Goal: Find specific page/section: Find specific page/section

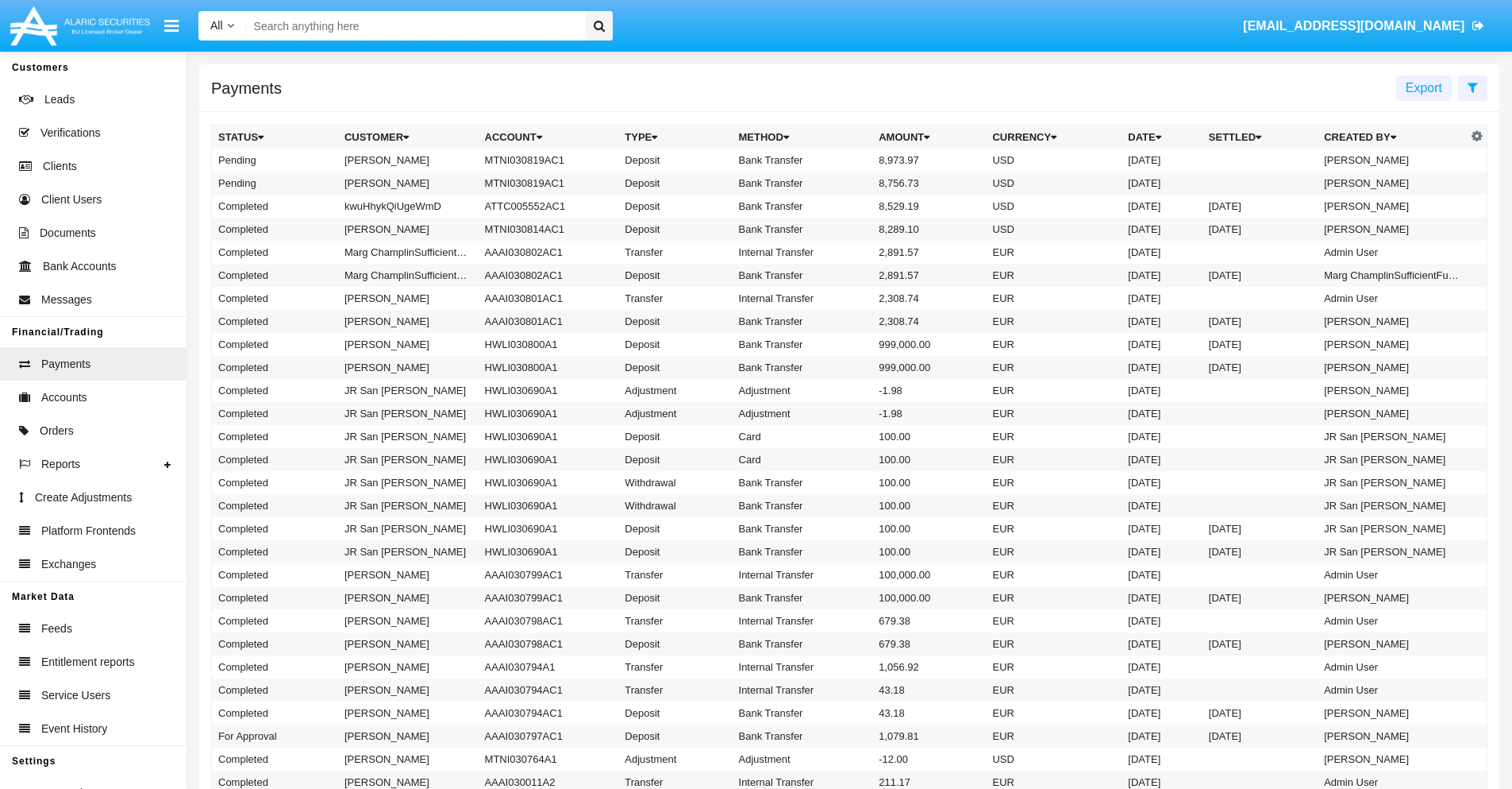
click at [1473, 86] on icon at bounding box center [1473, 87] width 10 height 13
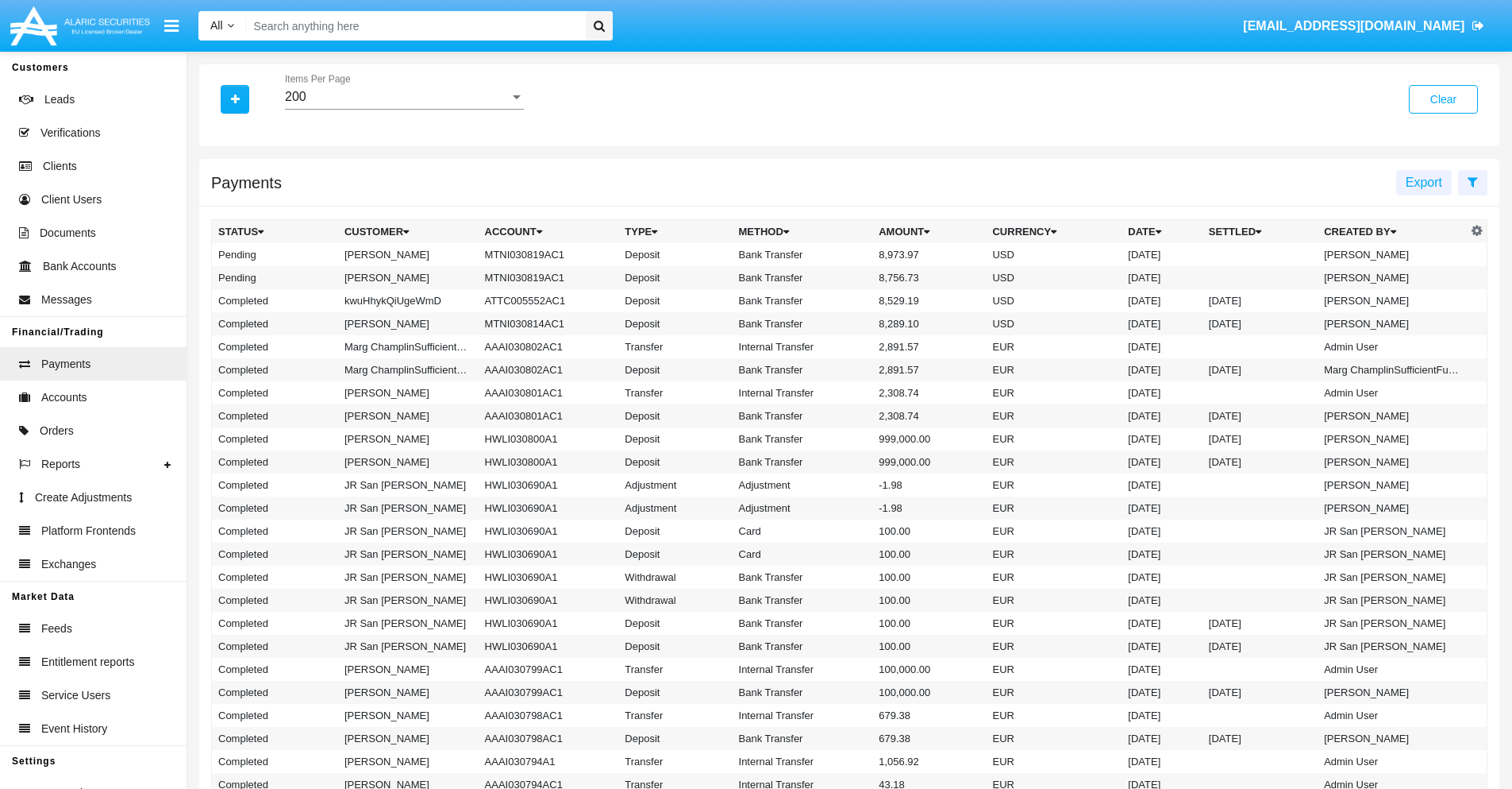
click at [404, 97] on div "200" at bounding box center [397, 97] width 224 height 14
click at [404, 109] on span "10" at bounding box center [404, 109] width 239 height 38
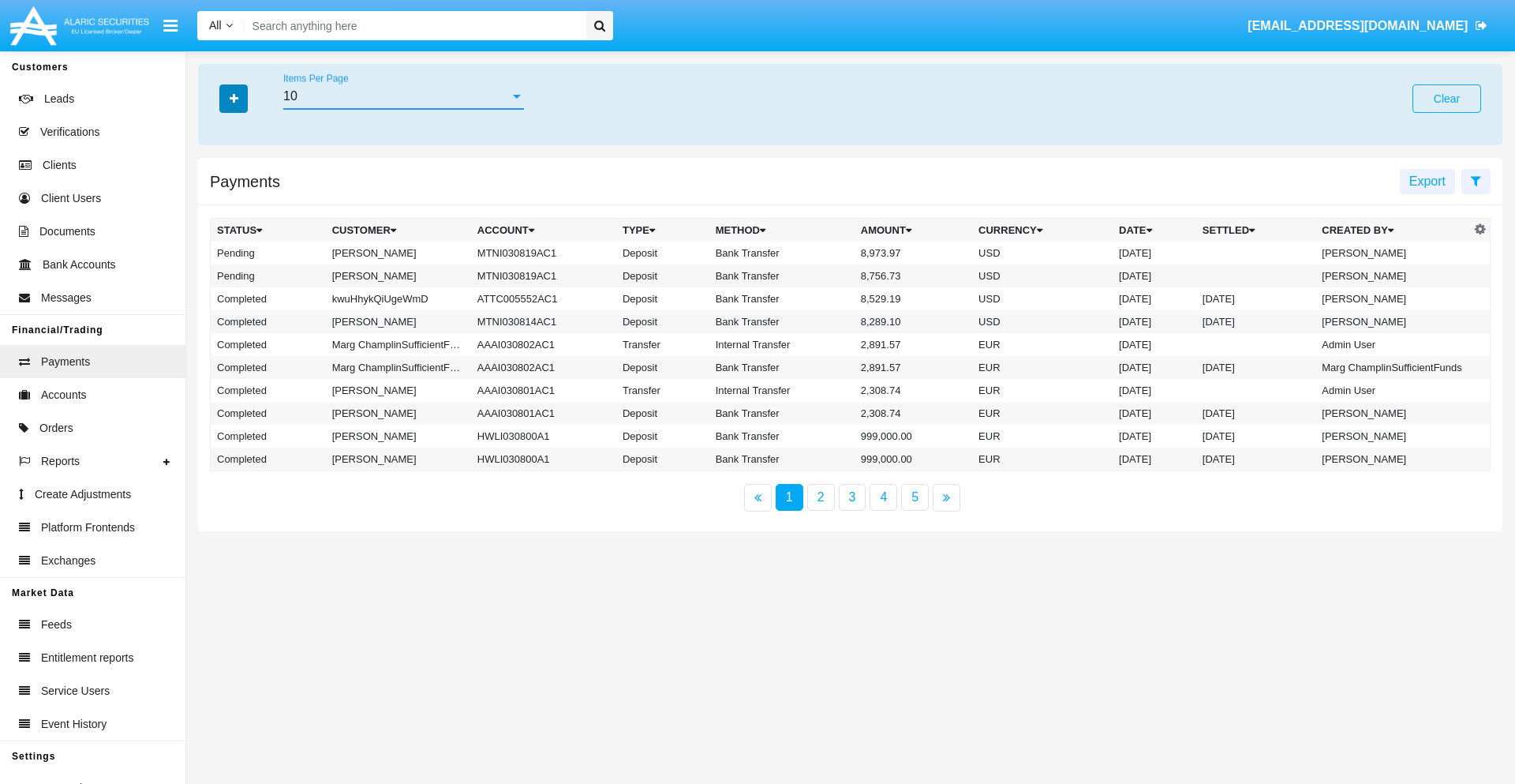
click at [233, 98] on icon "button" at bounding box center [233, 98] width 9 height 11
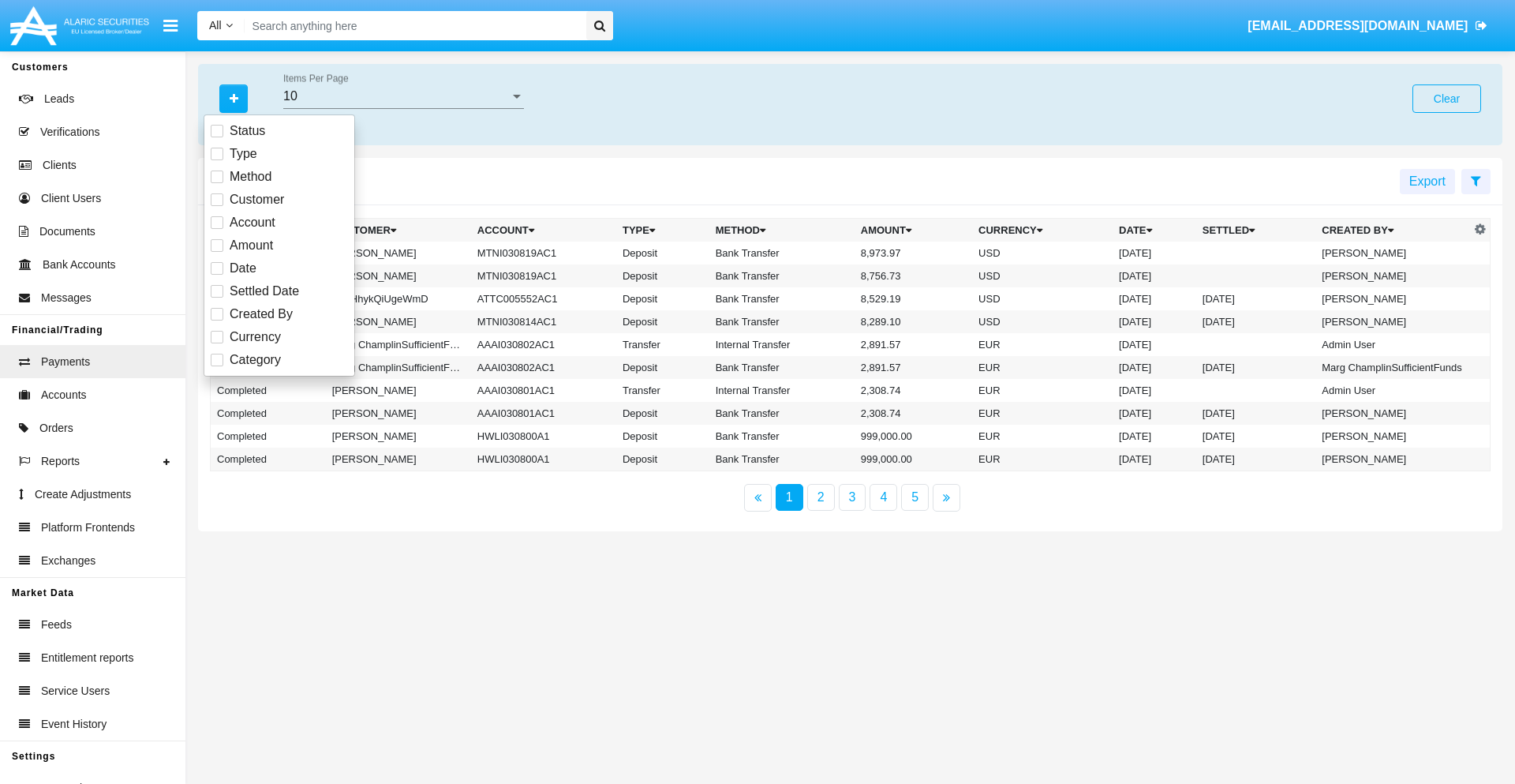
click at [247, 131] on span "Status" at bounding box center [247, 131] width 36 height 19
click at [217, 137] on input "Status" at bounding box center [216, 137] width 1 height 1
checkbox input "true"
click at [233, 98] on icon "button" at bounding box center [233, 98] width 9 height 11
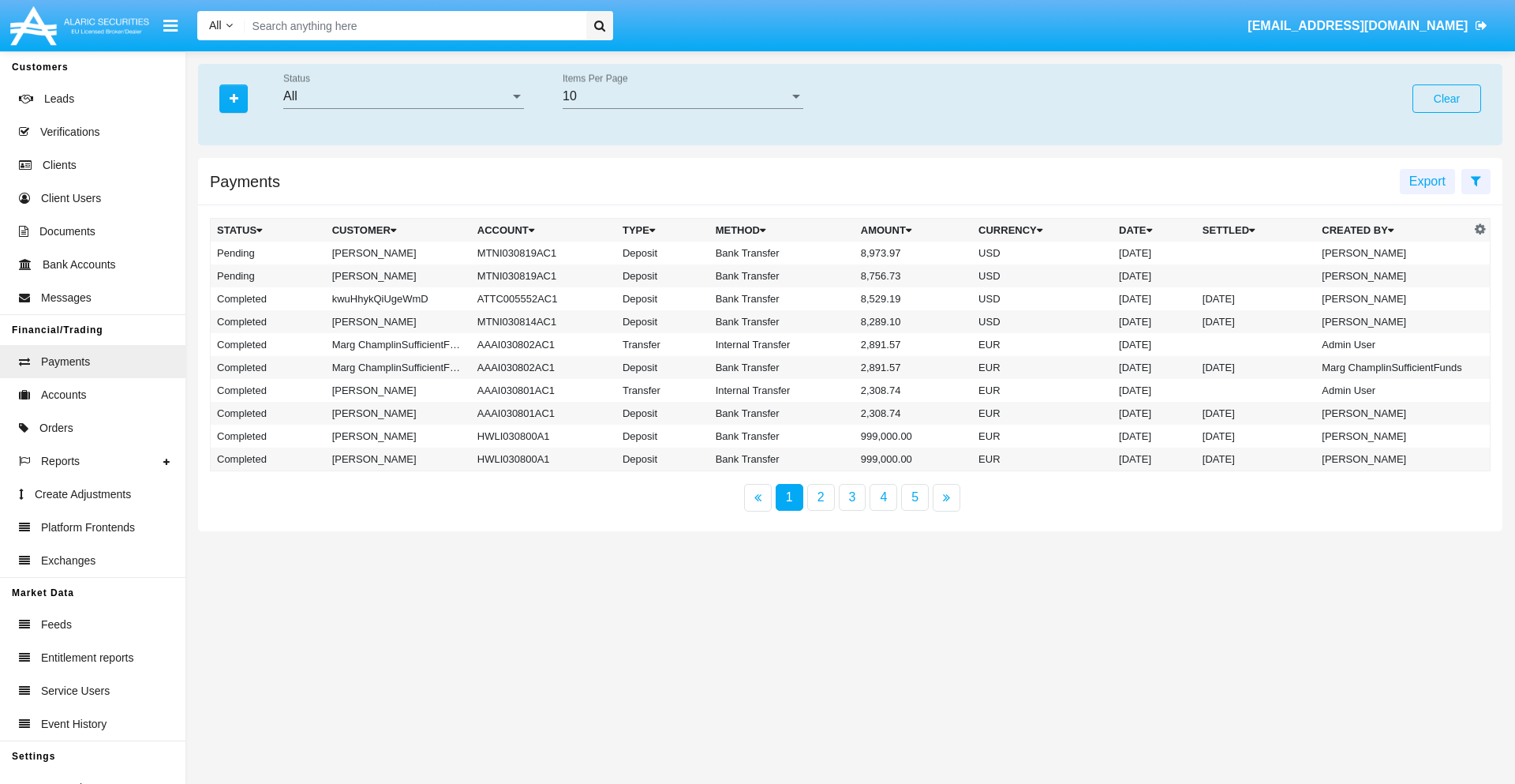
click at [403, 96] on div "All" at bounding box center [396, 96] width 226 height 14
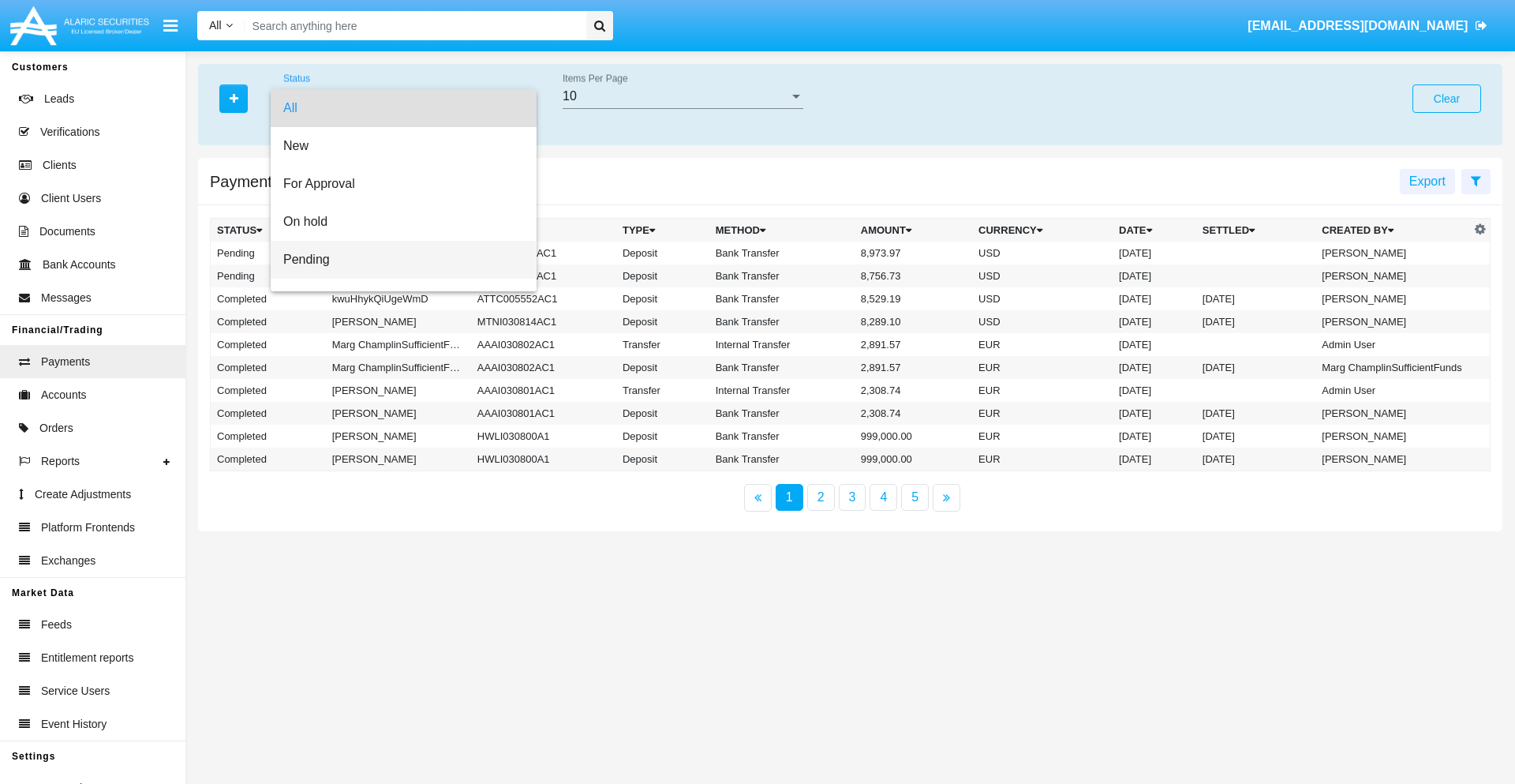
click at [397, 259] on span "Pending" at bounding box center [403, 259] width 240 height 38
